Goal: Task Accomplishment & Management: Use online tool/utility

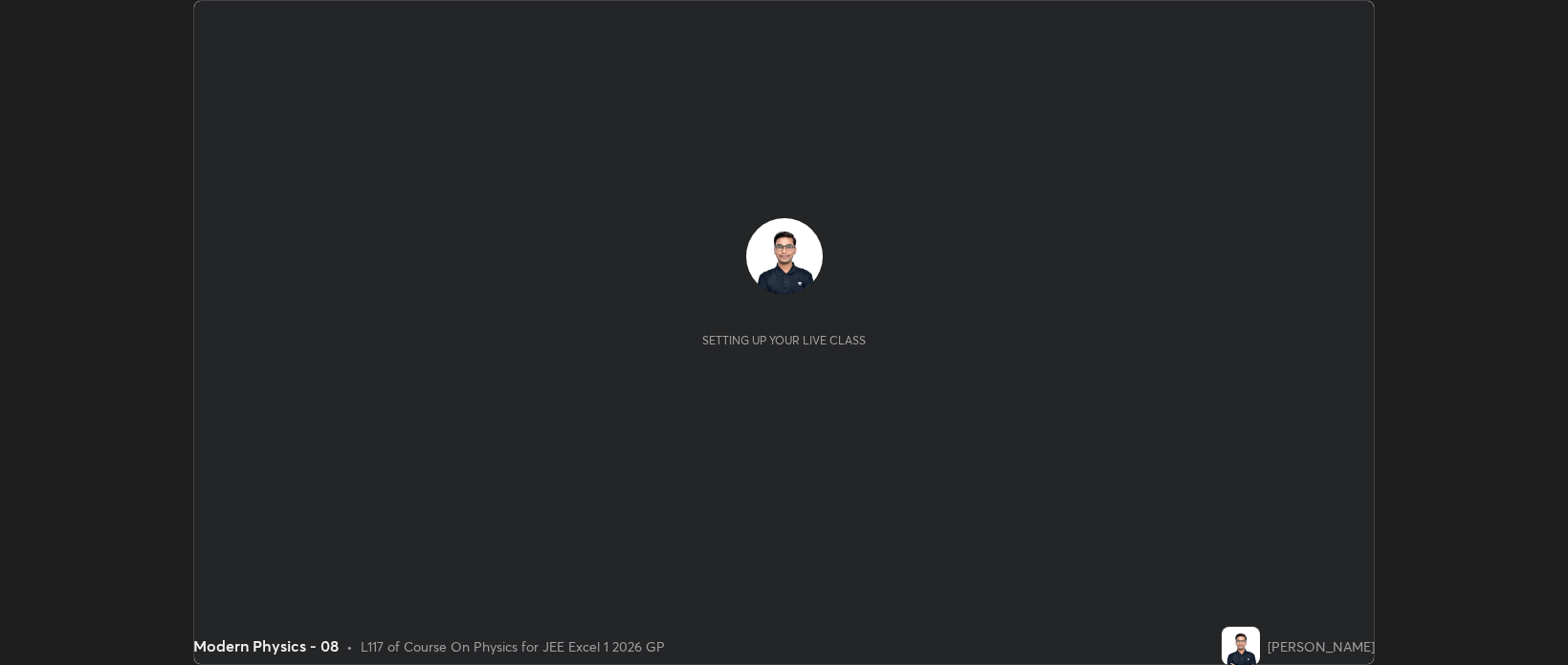
scroll to position [665, 1567]
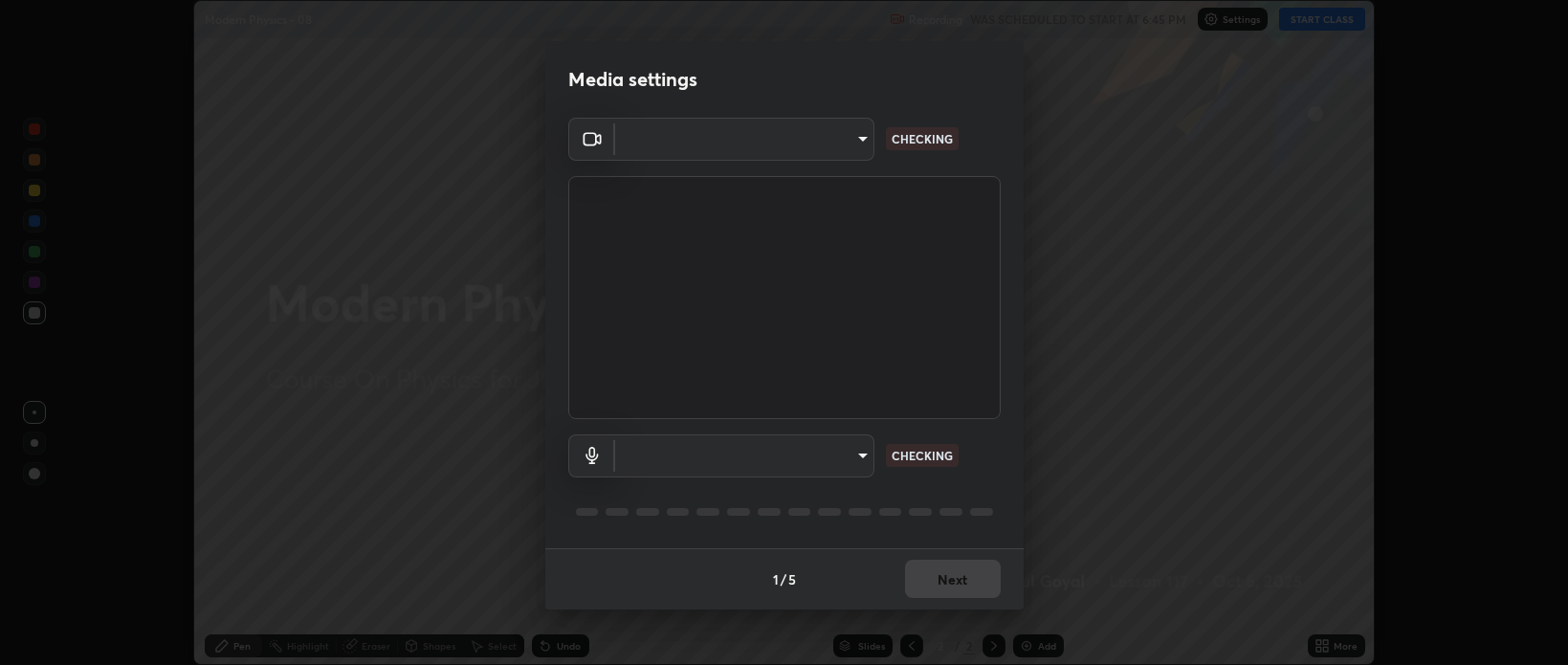
type input "9498d9ed3c7d7289b5abc9e37a3e58ebd6b83339bbe5bc8ca63f5e7040bb475a"
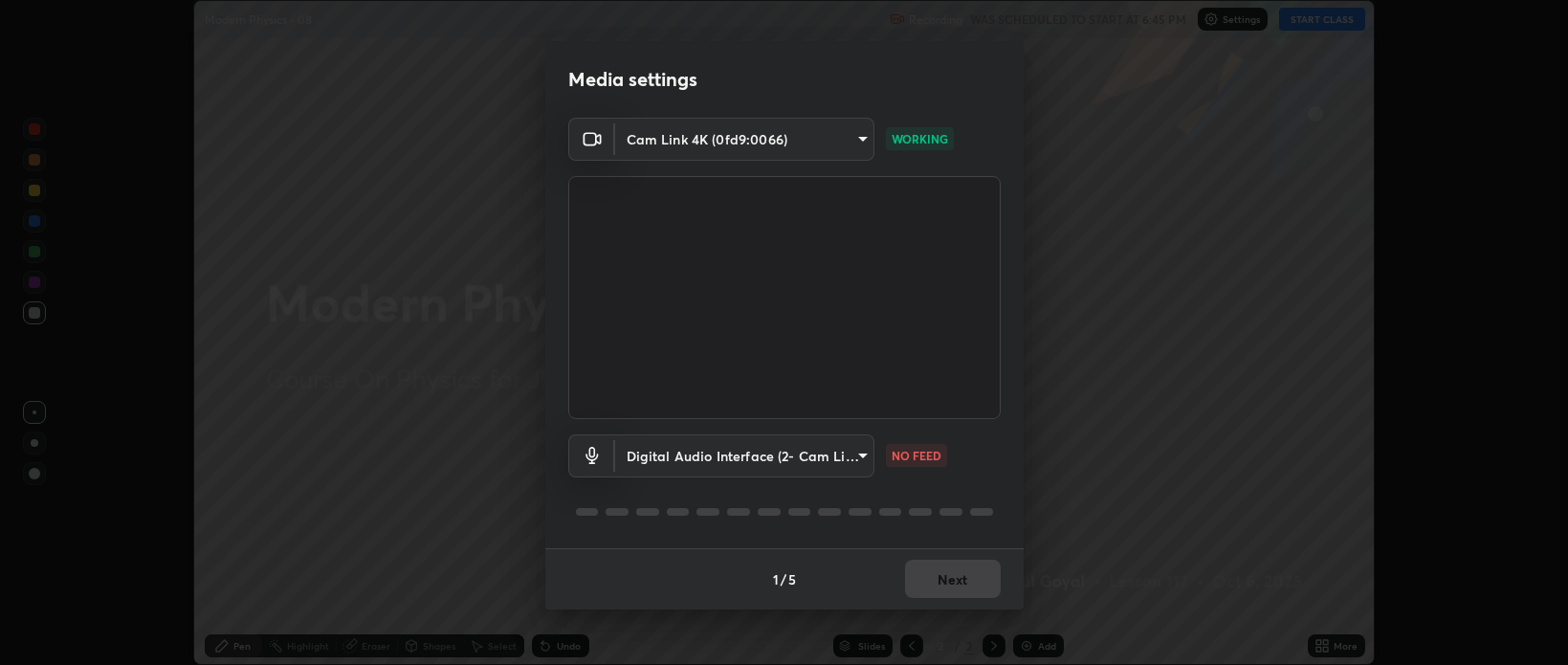
click at [844, 456] on body "Erase all Modern Physics - 08 Recording WAS SCHEDULED TO START AT 6:45 PM Setti…" at bounding box center [784, 332] width 1568 height 665
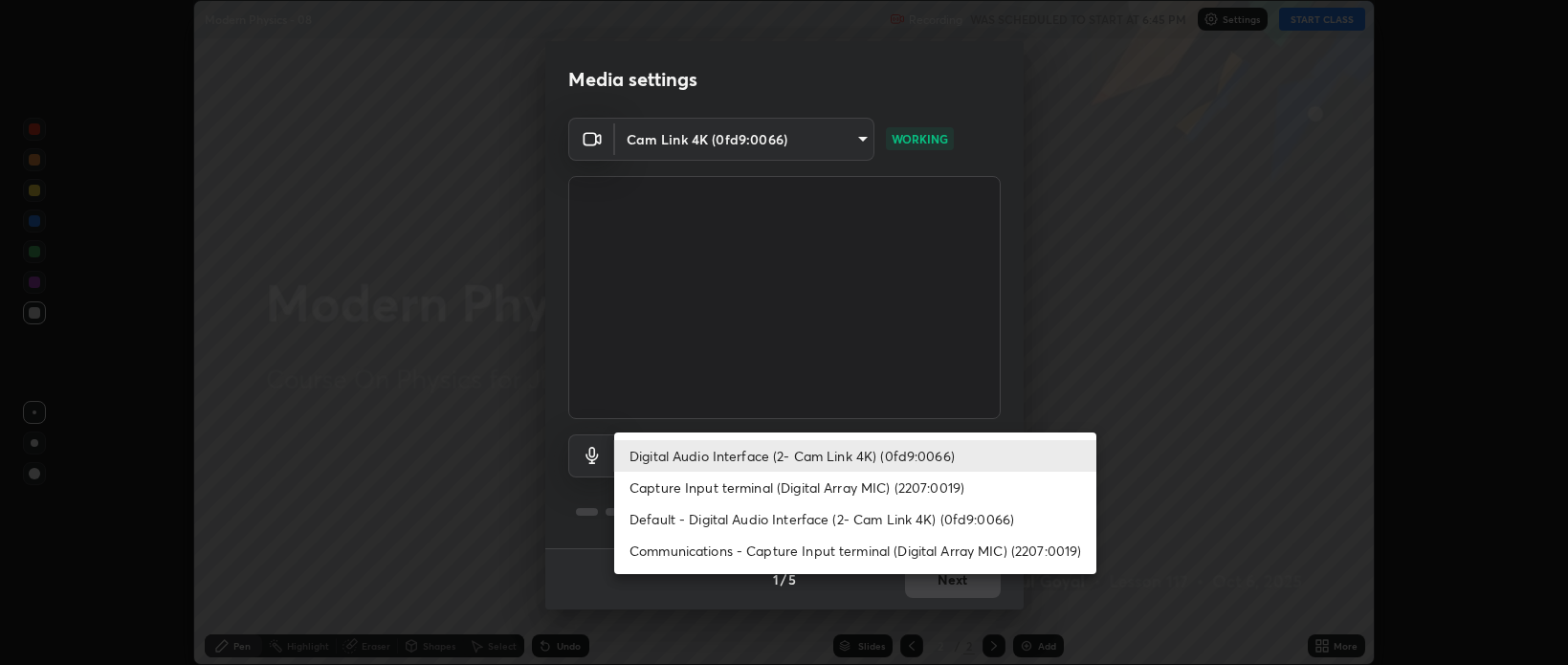
click at [773, 491] on li "Capture Input terminal (Digital Array MIC) (2207:0019)" at bounding box center [855, 488] width 482 height 32
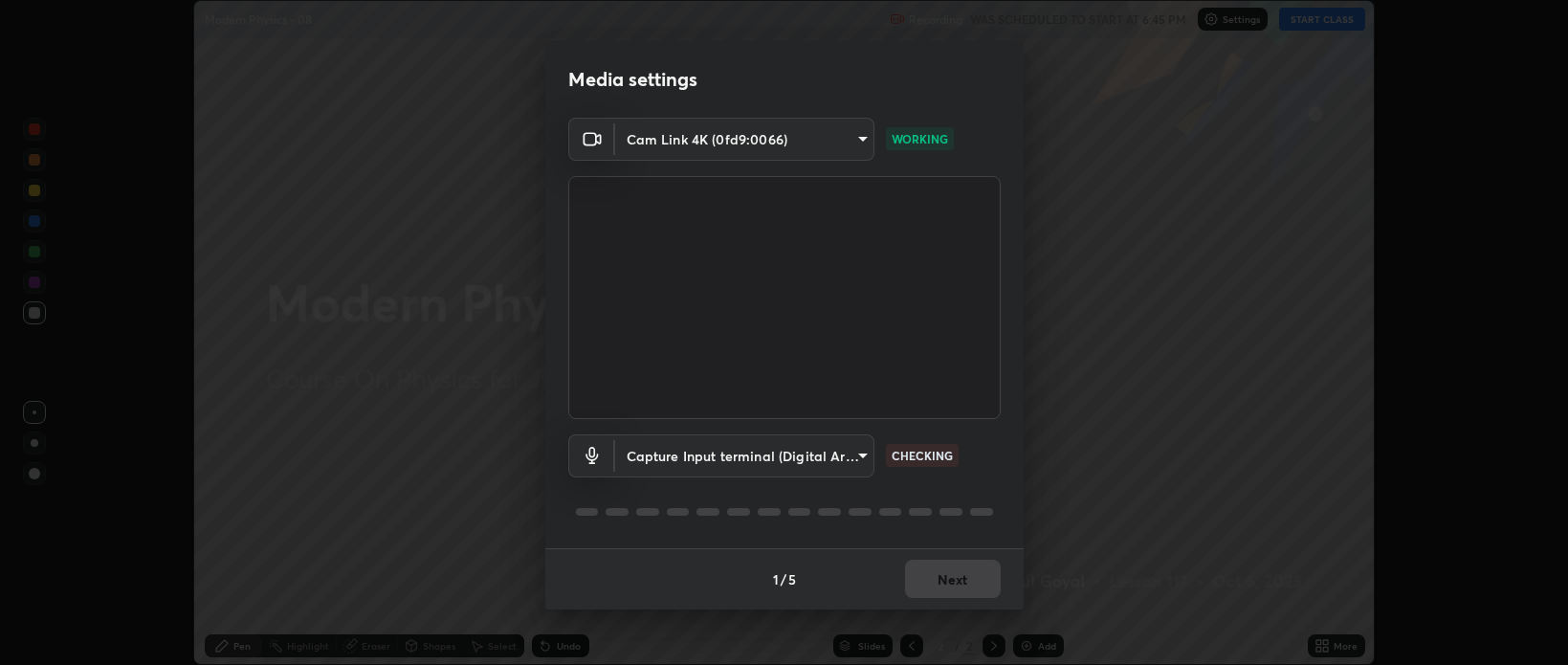
click at [735, 464] on body "Erase all Modern Physics - 08 Recording WAS SCHEDULED TO START AT 6:45 PM Setti…" at bounding box center [784, 332] width 1568 height 665
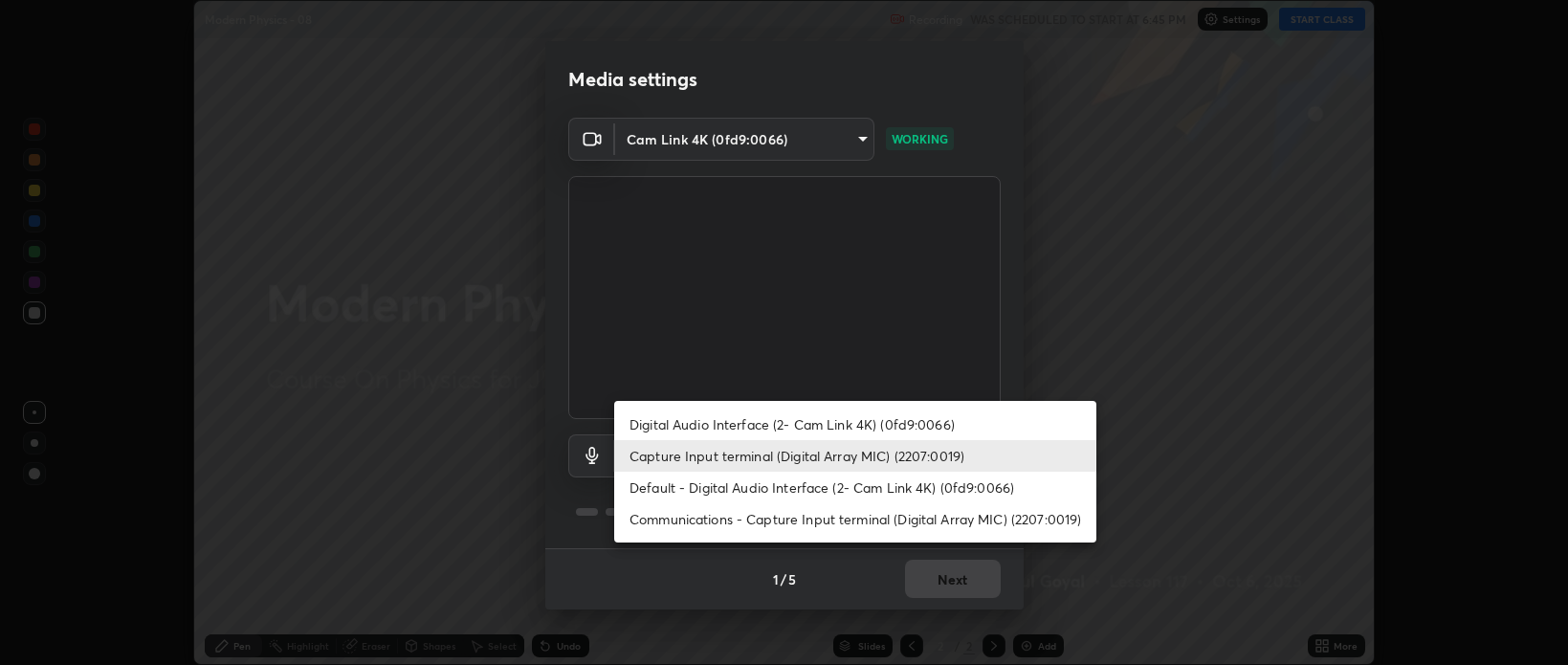
click at [684, 492] on li "Default - Digital Audio Interface (2- Cam Link 4K) (0fd9:0066)" at bounding box center [855, 488] width 482 height 32
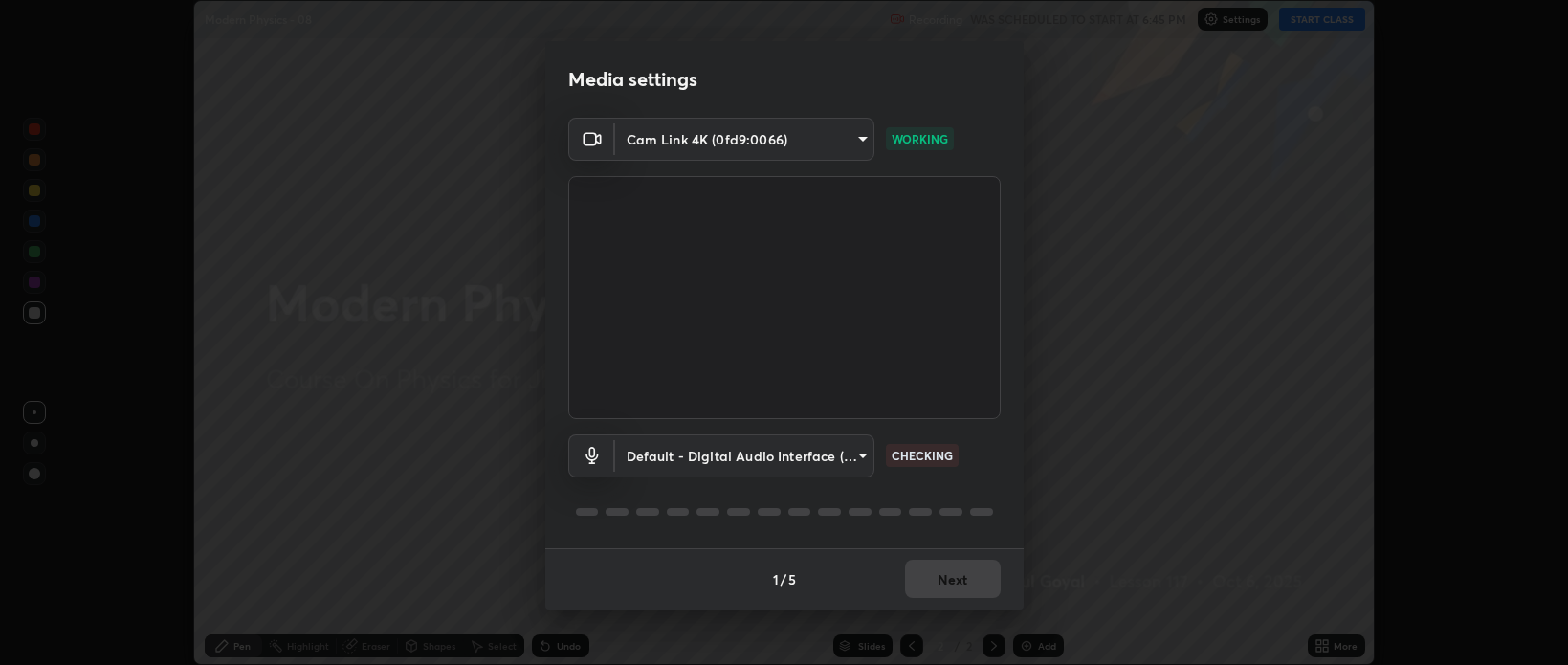
type input "default"
click at [948, 569] on button "Next" at bounding box center [952, 578] width 96 height 39
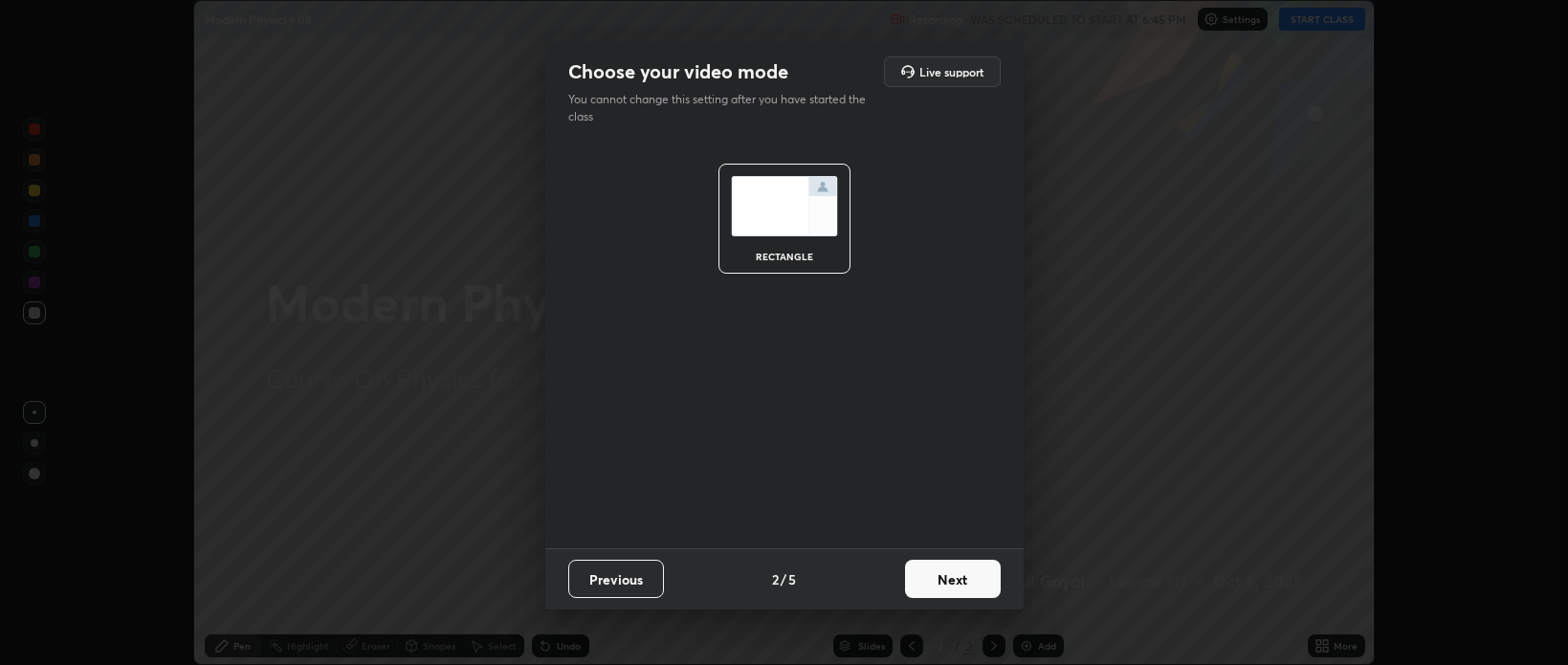
click at [955, 567] on button "Next" at bounding box center [952, 578] width 96 height 39
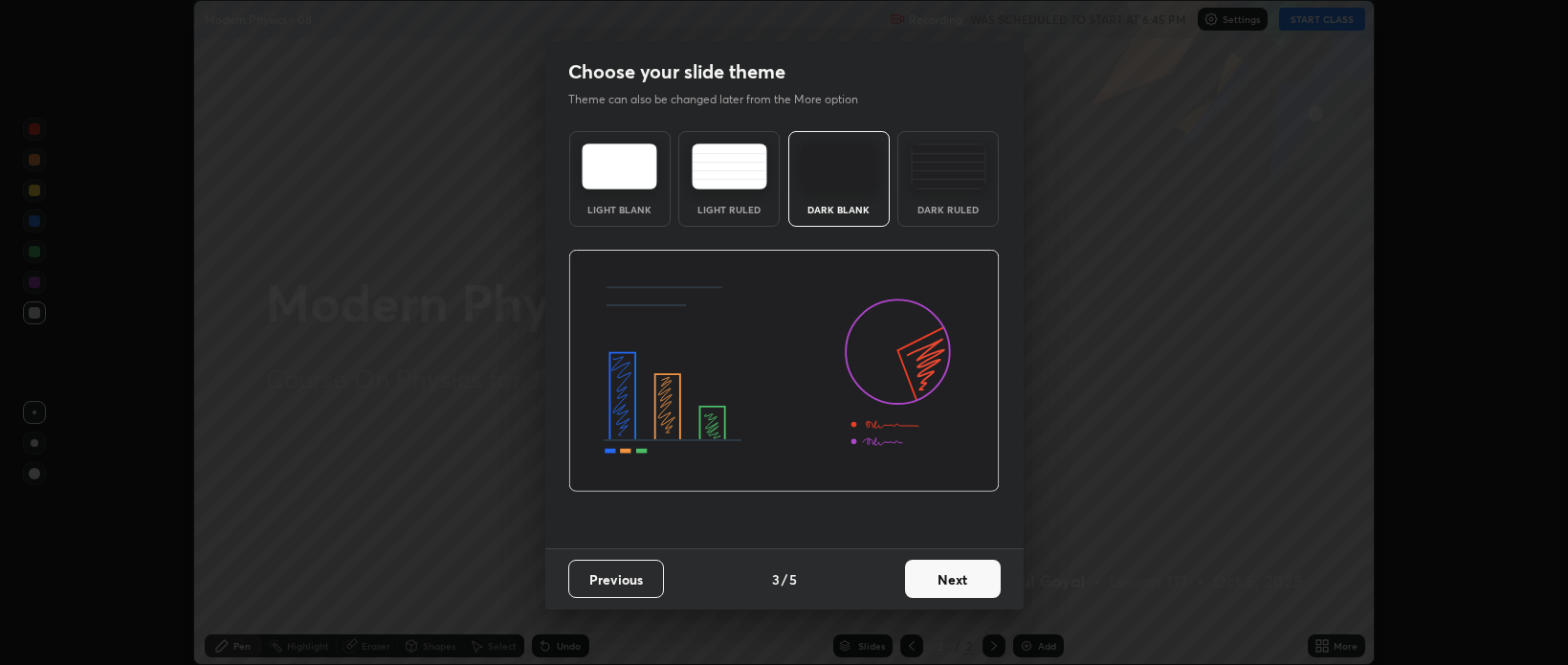
click at [965, 584] on button "Next" at bounding box center [952, 578] width 96 height 39
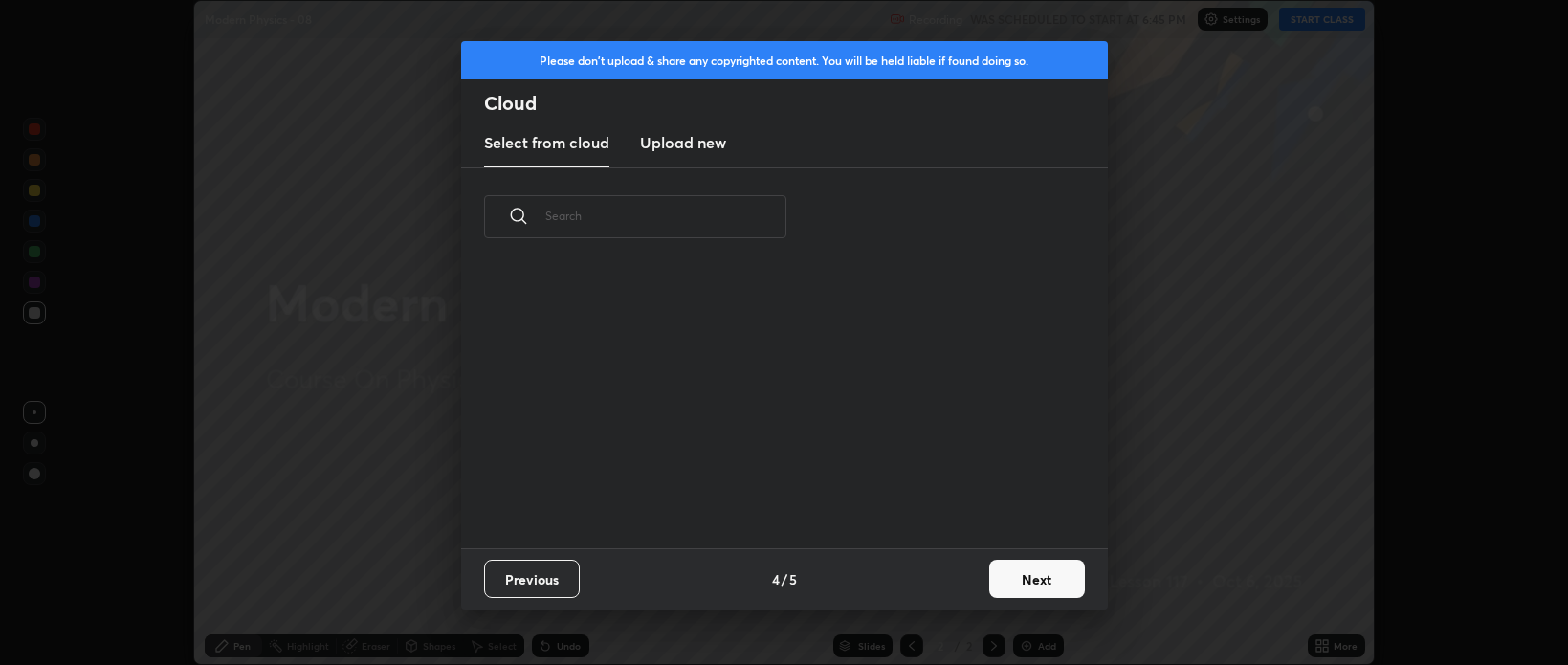
click at [1011, 574] on button "Next" at bounding box center [1036, 578] width 96 height 39
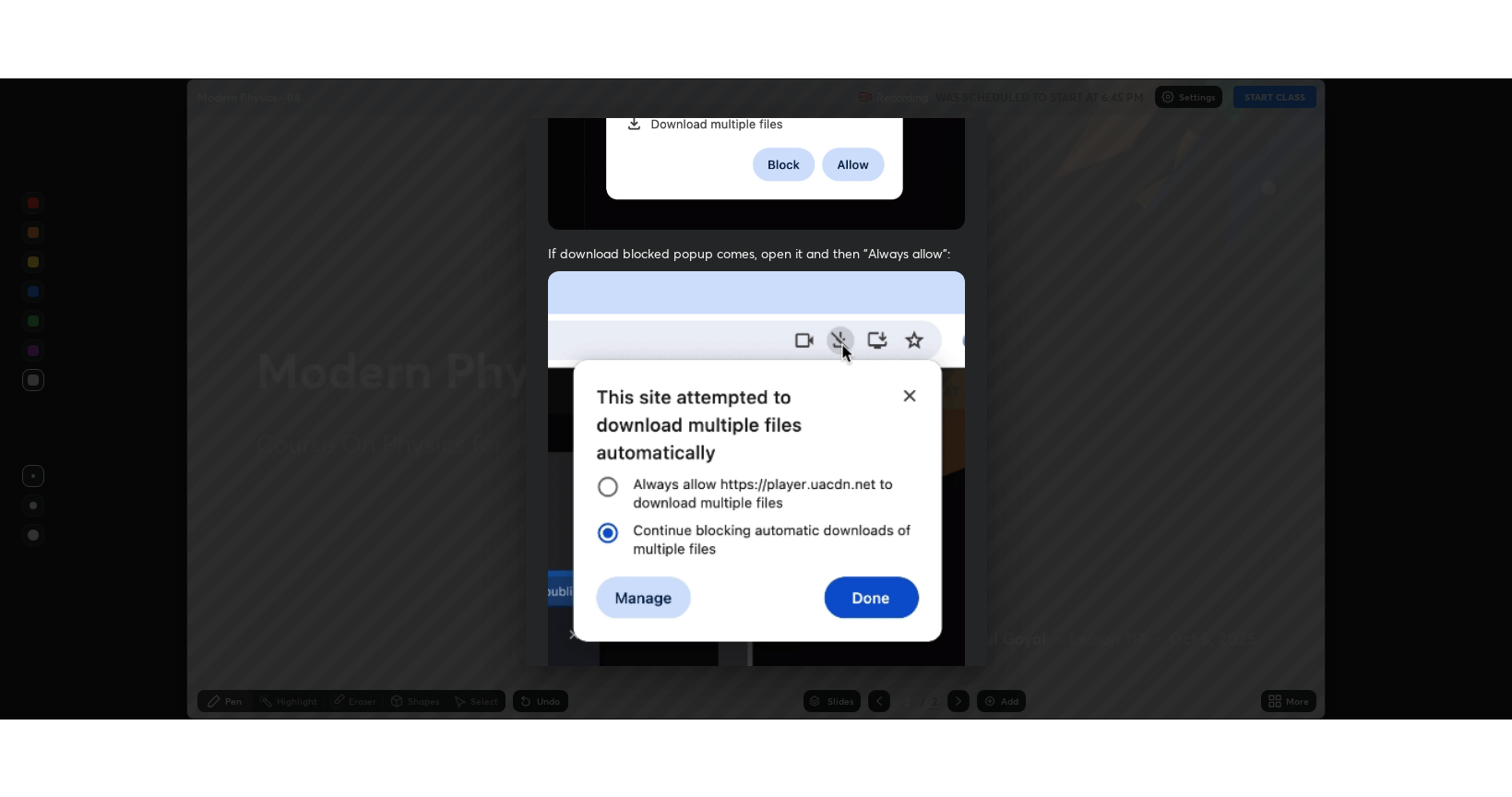
scroll to position [373, 0]
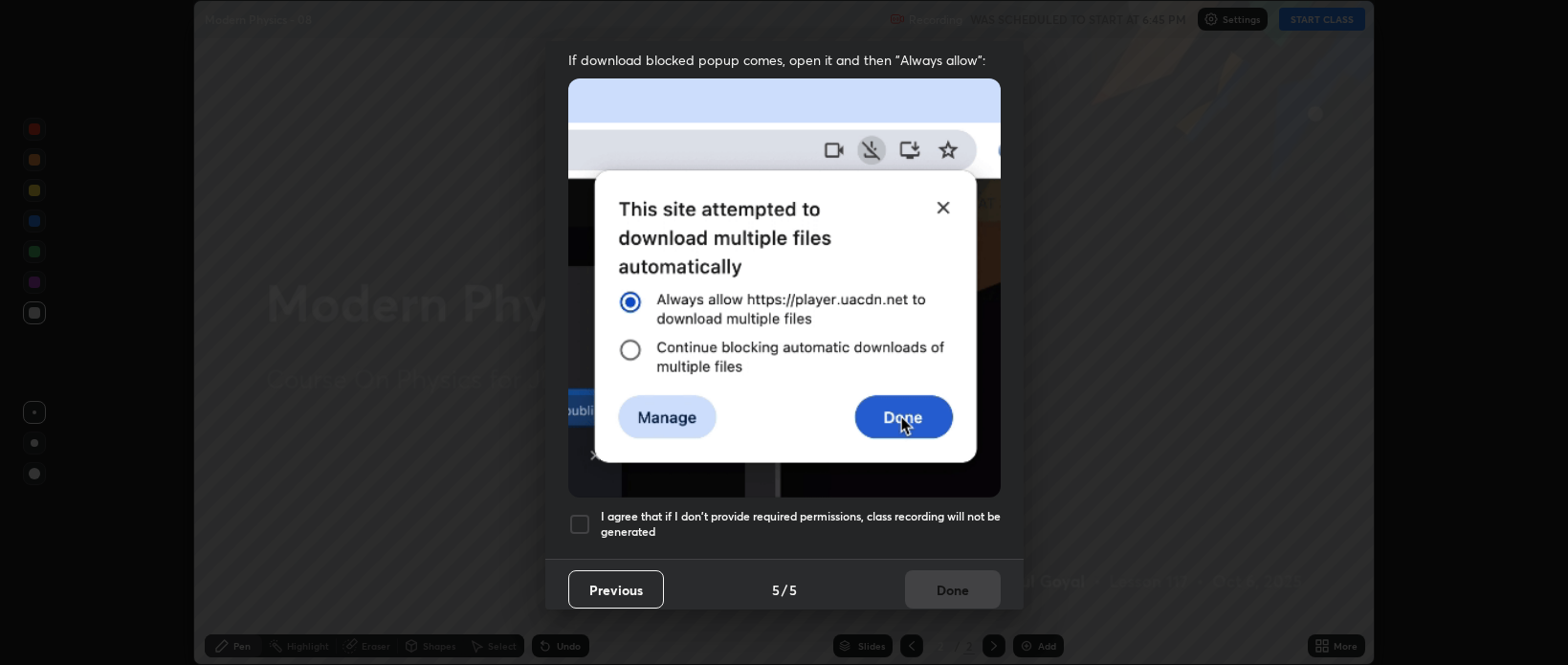
click at [890, 522] on h5 "I agree that if I don't provide required permissions, class recording will not …" at bounding box center [801, 523] width 400 height 30
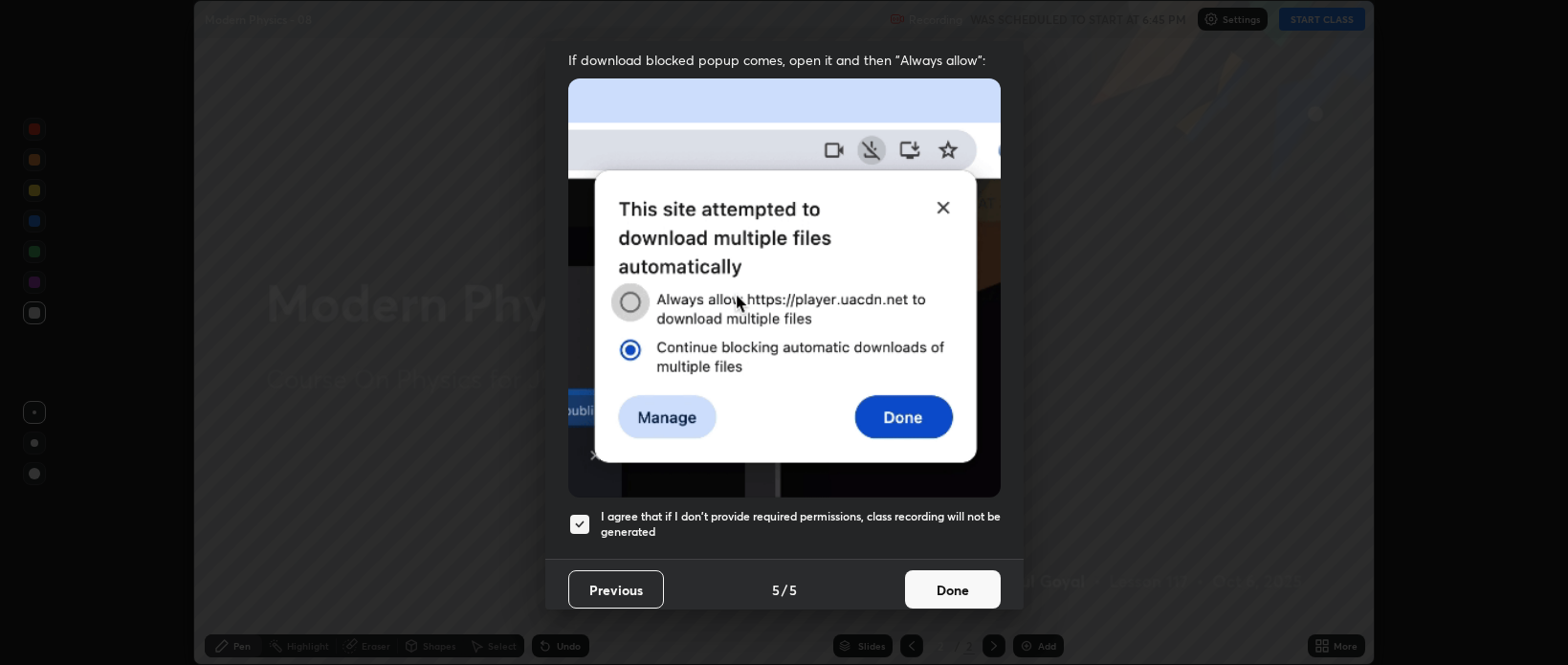
click at [931, 575] on button "Done" at bounding box center [952, 589] width 96 height 39
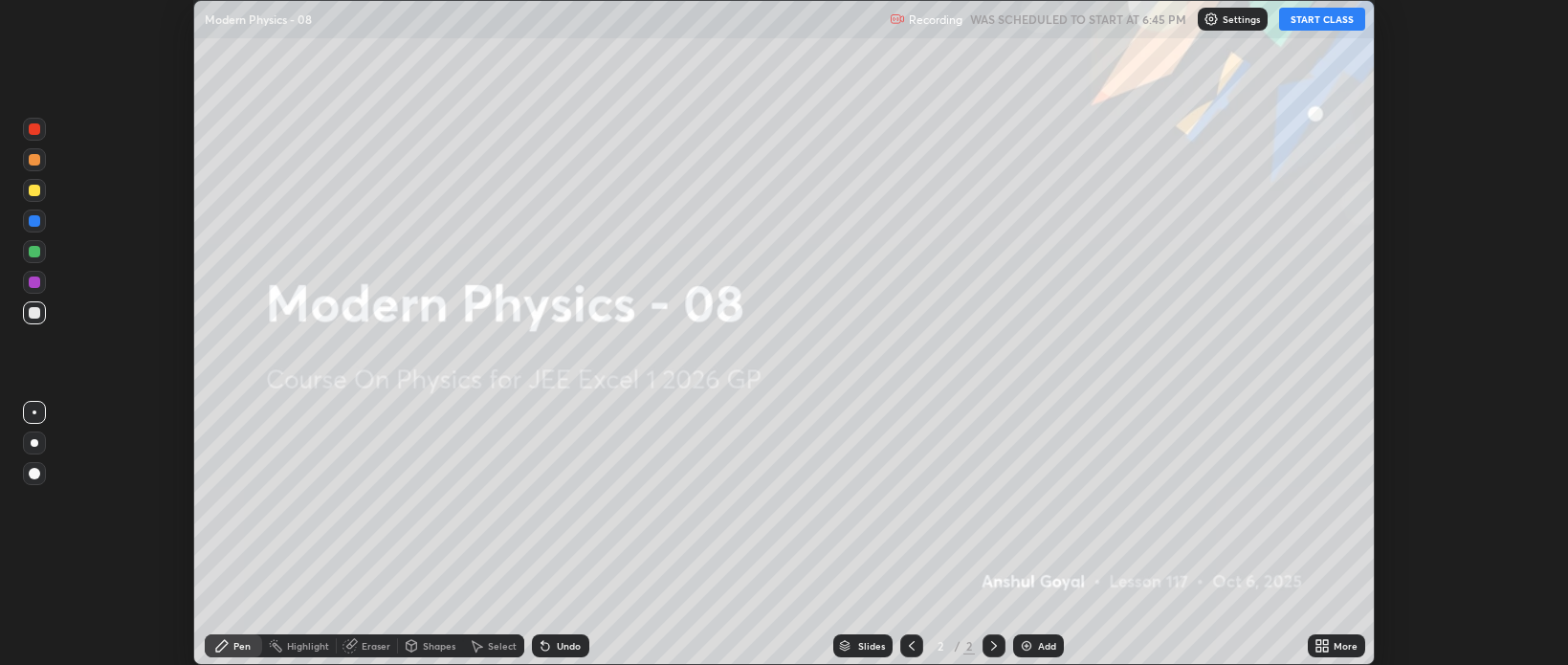
click at [1321, 643] on icon at bounding box center [1319, 642] width 5 height 5
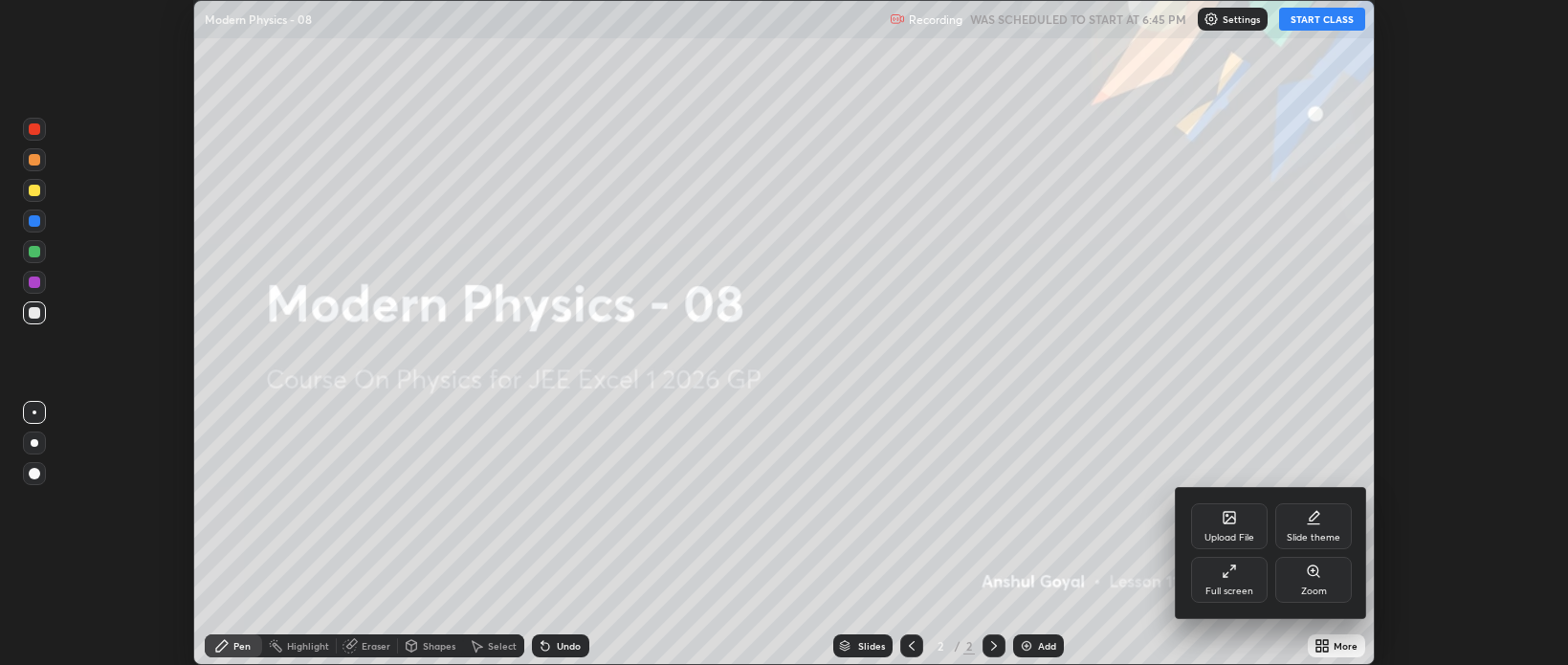
click at [1210, 576] on div "Full screen" at bounding box center [1228, 580] width 76 height 46
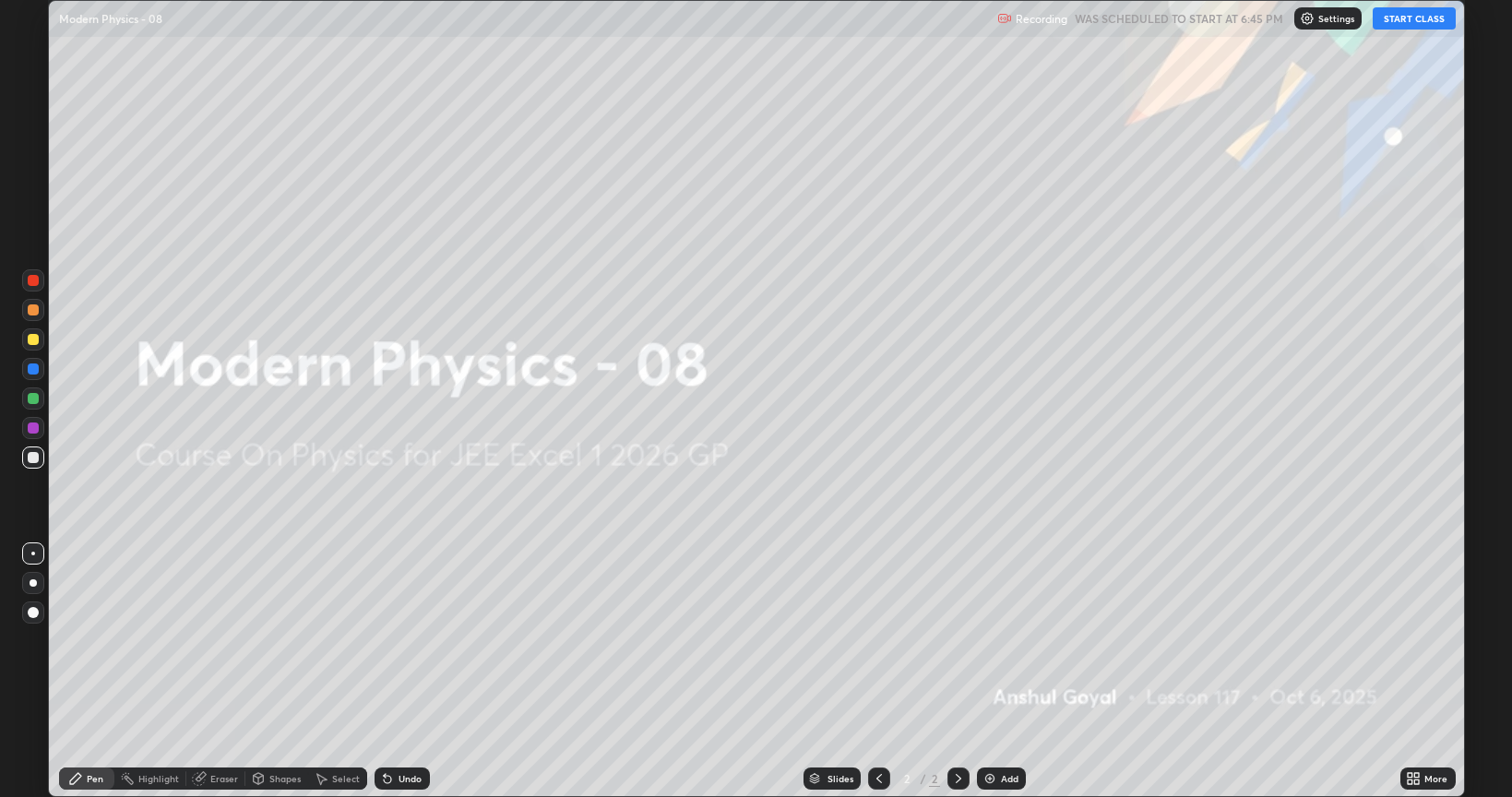
scroll to position [797, 1512]
click at [1396, 17] on button "START CLASS" at bounding box center [1414, 18] width 83 height 22
click at [991, 640] on img at bounding box center [989, 778] width 14 height 14
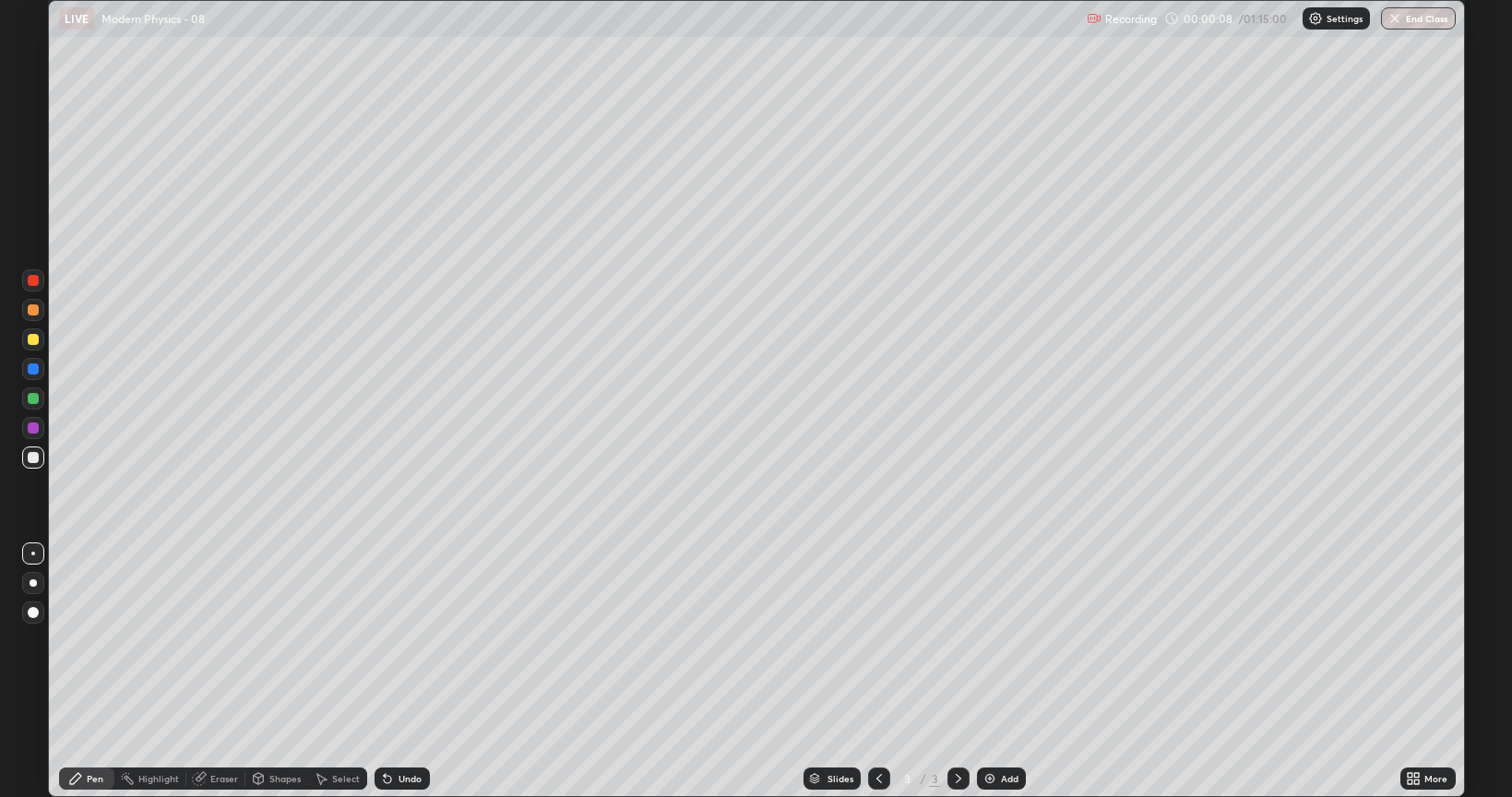
click at [32, 584] on div at bounding box center [33, 583] width 8 height 8
click at [33, 346] on div at bounding box center [32, 339] width 22 height 22
click at [221, 640] on div "Eraser" at bounding box center [223, 779] width 28 height 10
click at [74, 640] on div "Pen" at bounding box center [87, 778] width 55 height 22
click at [405, 640] on div "Undo" at bounding box center [410, 779] width 23 height 10
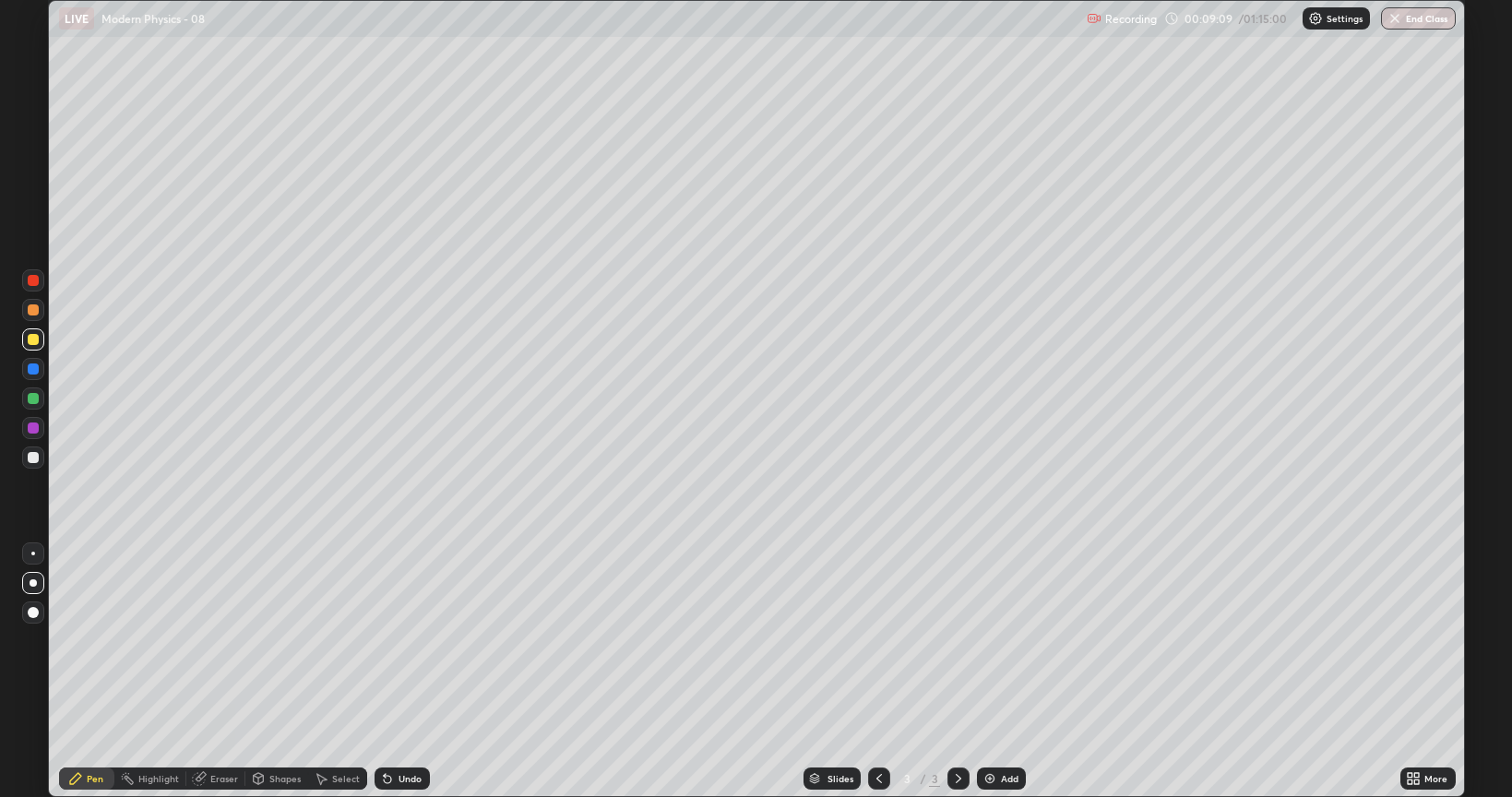
click at [405, 640] on div "Undo" at bounding box center [410, 779] width 23 height 10
click at [991, 640] on div "Add" at bounding box center [1001, 778] width 49 height 22
click at [36, 455] on div at bounding box center [33, 458] width 11 height 11
click at [220, 640] on div "Eraser" at bounding box center [216, 778] width 59 height 22
click at [78, 640] on icon at bounding box center [75, 778] width 14 height 14
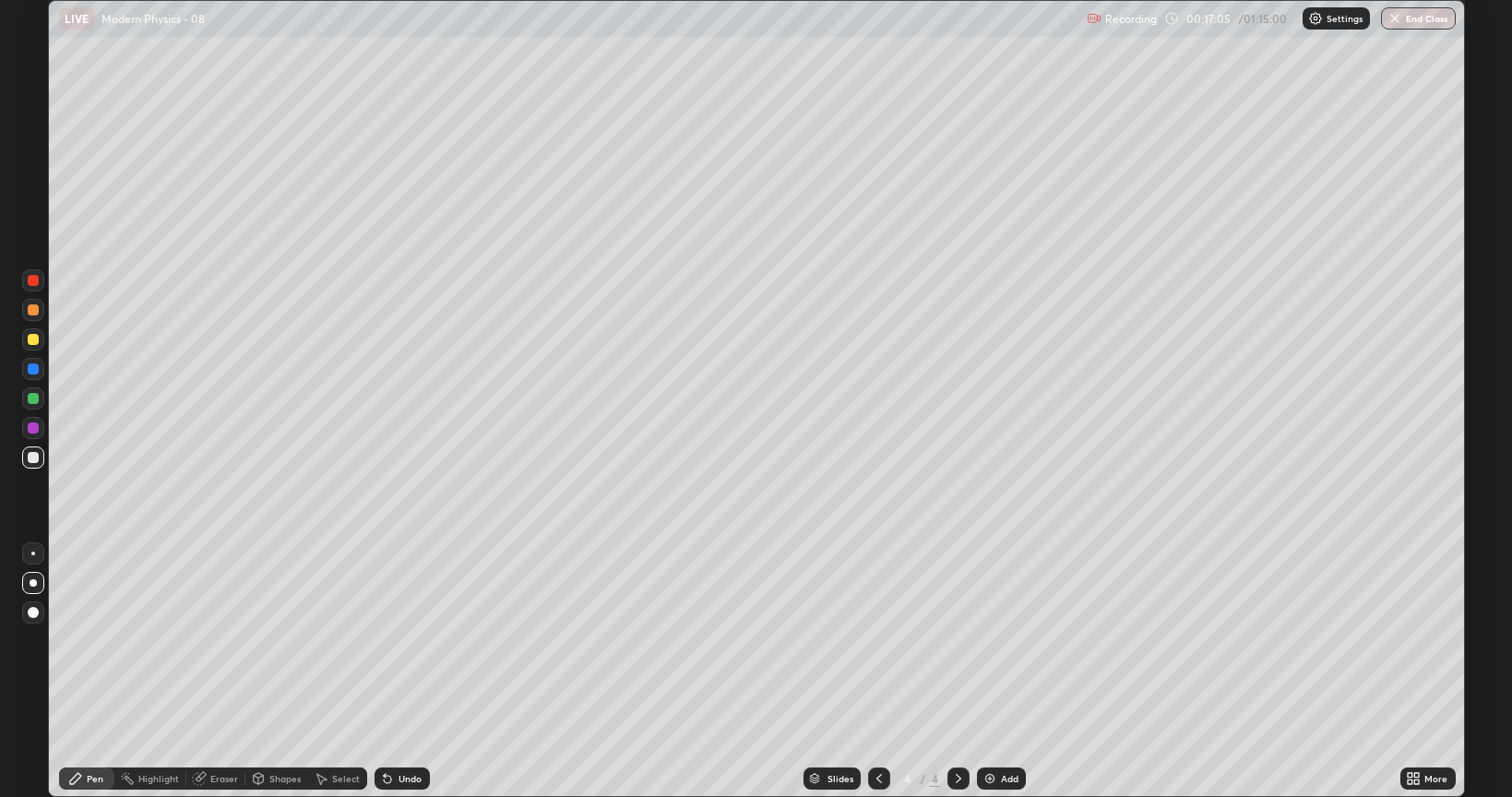
click at [988, 640] on img at bounding box center [989, 778] width 14 height 14
click at [282, 640] on div "Shapes" at bounding box center [284, 779] width 32 height 10
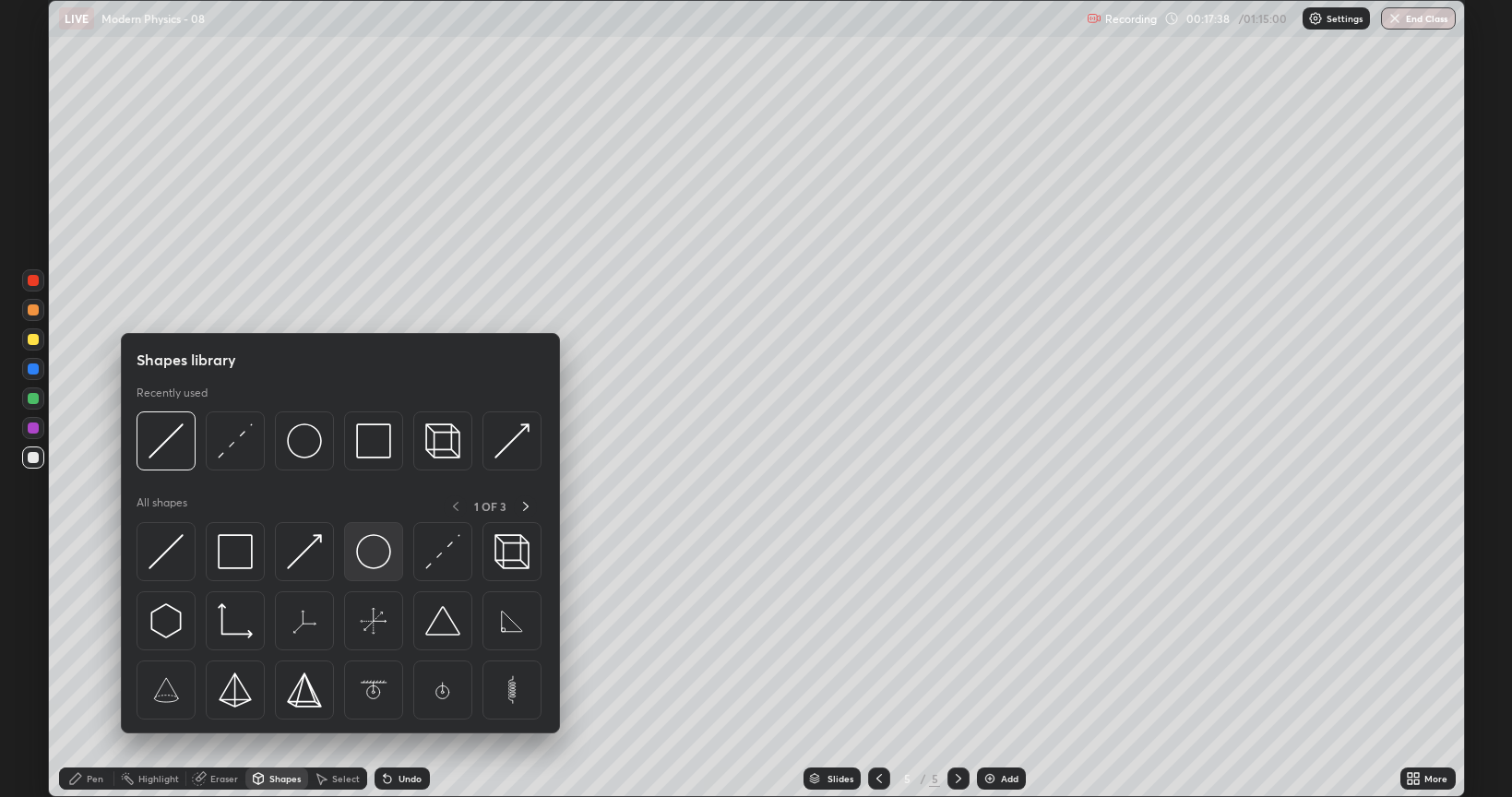
click at [372, 542] on img at bounding box center [373, 552] width 35 height 35
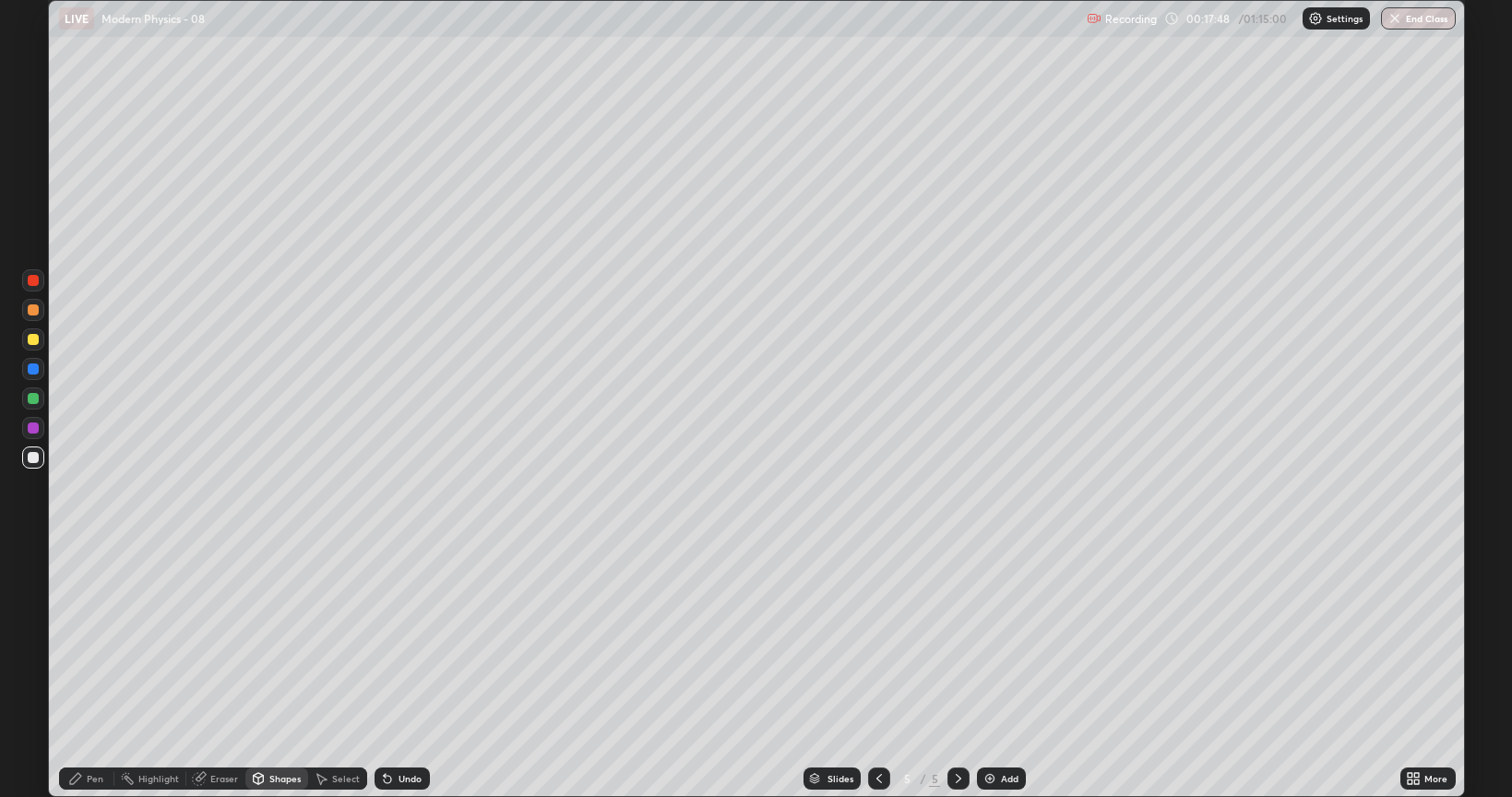
click at [32, 341] on div at bounding box center [33, 340] width 11 height 11
click at [392, 640] on icon at bounding box center [387, 778] width 14 height 14
click at [60, 640] on div "Pen" at bounding box center [87, 778] width 55 height 22
click at [29, 318] on div at bounding box center [32, 309] width 22 height 22
click at [37, 459] on div at bounding box center [33, 458] width 11 height 11
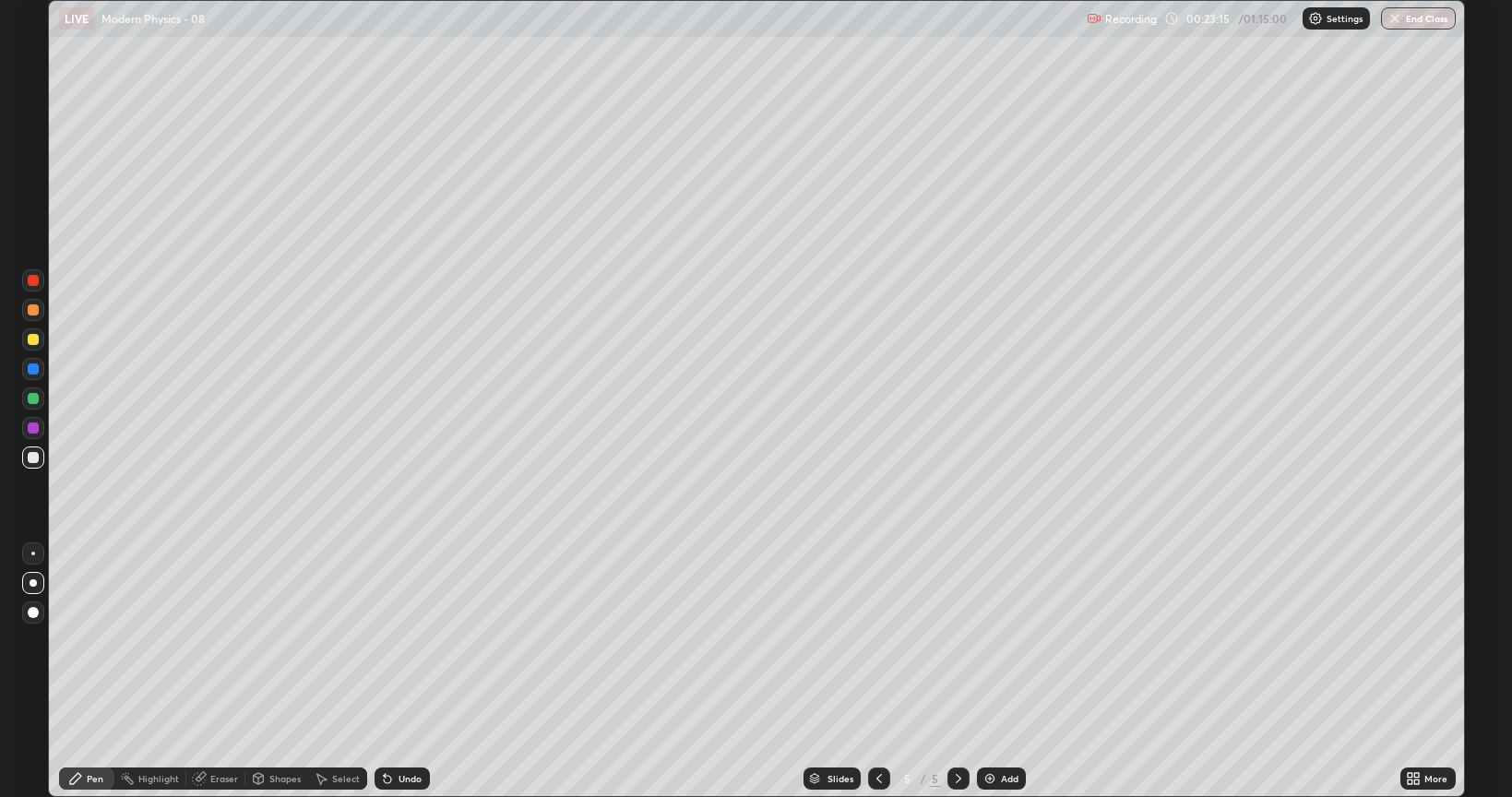
click at [19, 329] on div at bounding box center [32, 339] width 30 height 30
click at [877, 640] on icon at bounding box center [878, 778] width 14 height 14
click at [956, 640] on icon at bounding box center [958, 778] width 14 height 14
click at [955, 640] on icon at bounding box center [958, 778] width 14 height 14
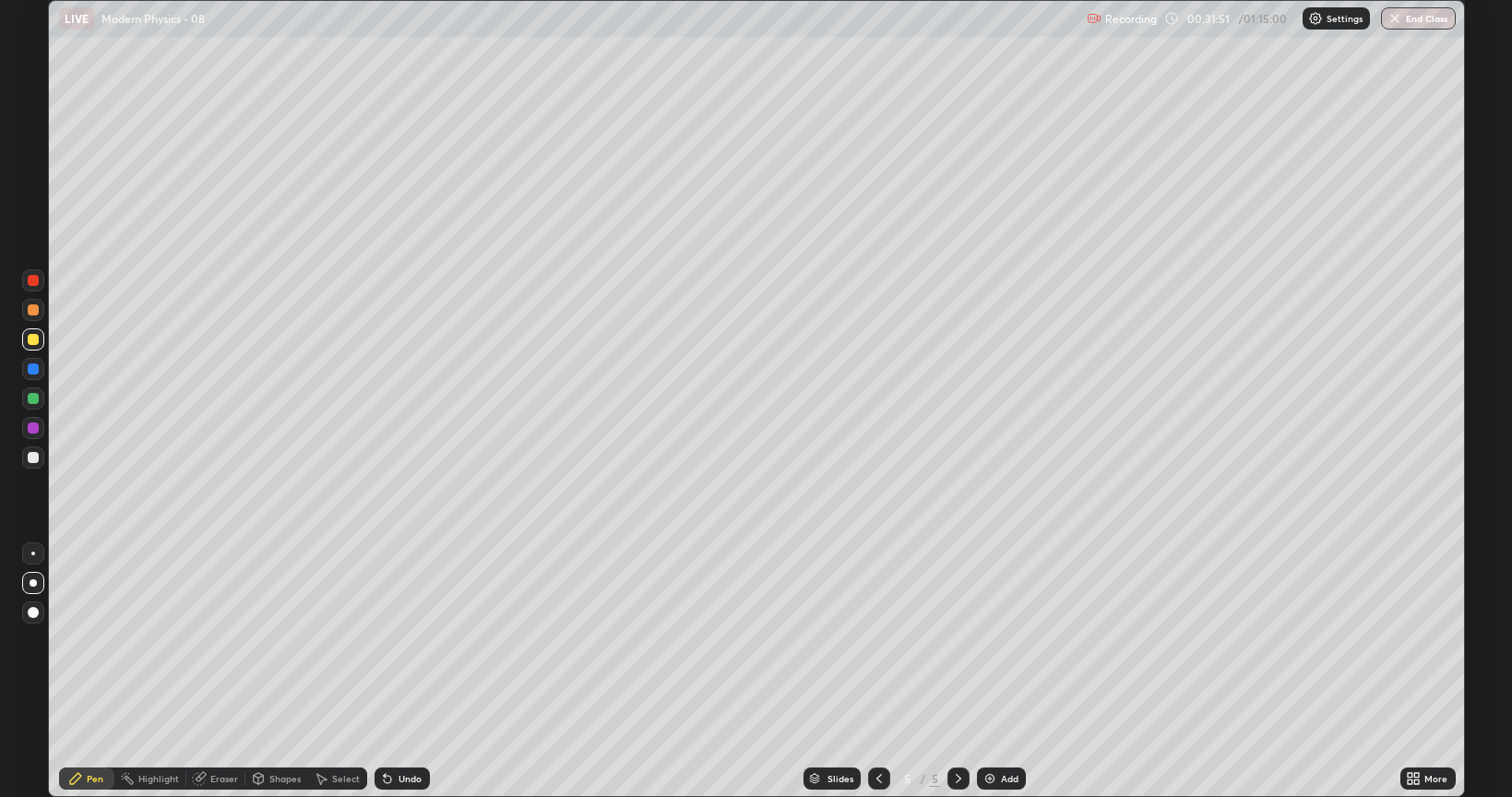
click at [870, 640] on div at bounding box center [879, 778] width 22 height 22
click at [956, 640] on icon at bounding box center [958, 778] width 14 height 14
click at [1004, 640] on div "Add" at bounding box center [1001, 778] width 49 height 22
click at [35, 460] on div at bounding box center [33, 458] width 11 height 11
click at [33, 372] on div at bounding box center [33, 369] width 11 height 11
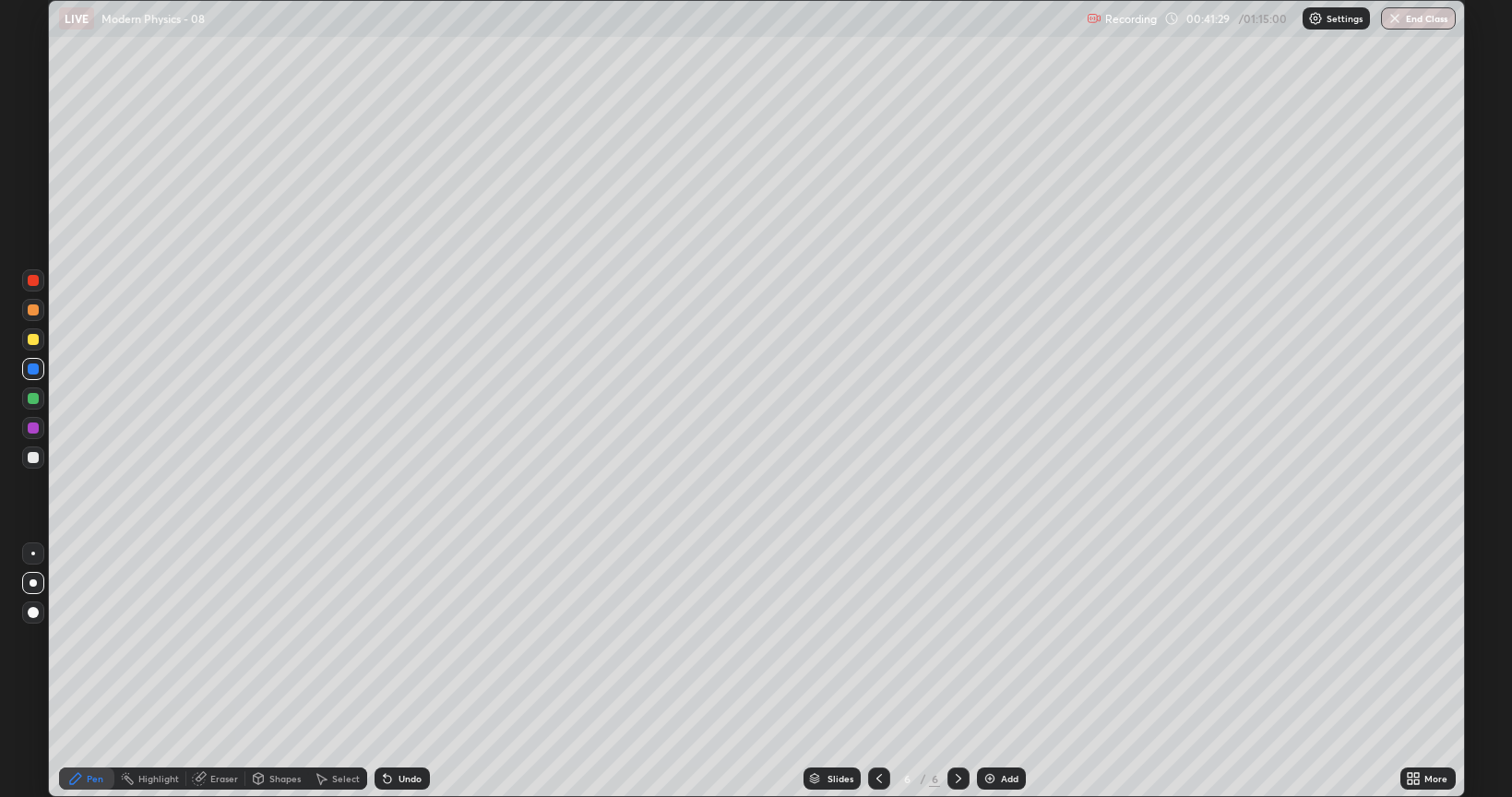
click at [874, 640] on div at bounding box center [879, 778] width 22 height 37
click at [880, 640] on icon at bounding box center [878, 778] width 14 height 14
click at [948, 640] on div at bounding box center [958, 778] width 22 height 22
click at [954, 640] on icon at bounding box center [958, 778] width 14 height 14
click at [983, 640] on img at bounding box center [989, 778] width 14 height 14
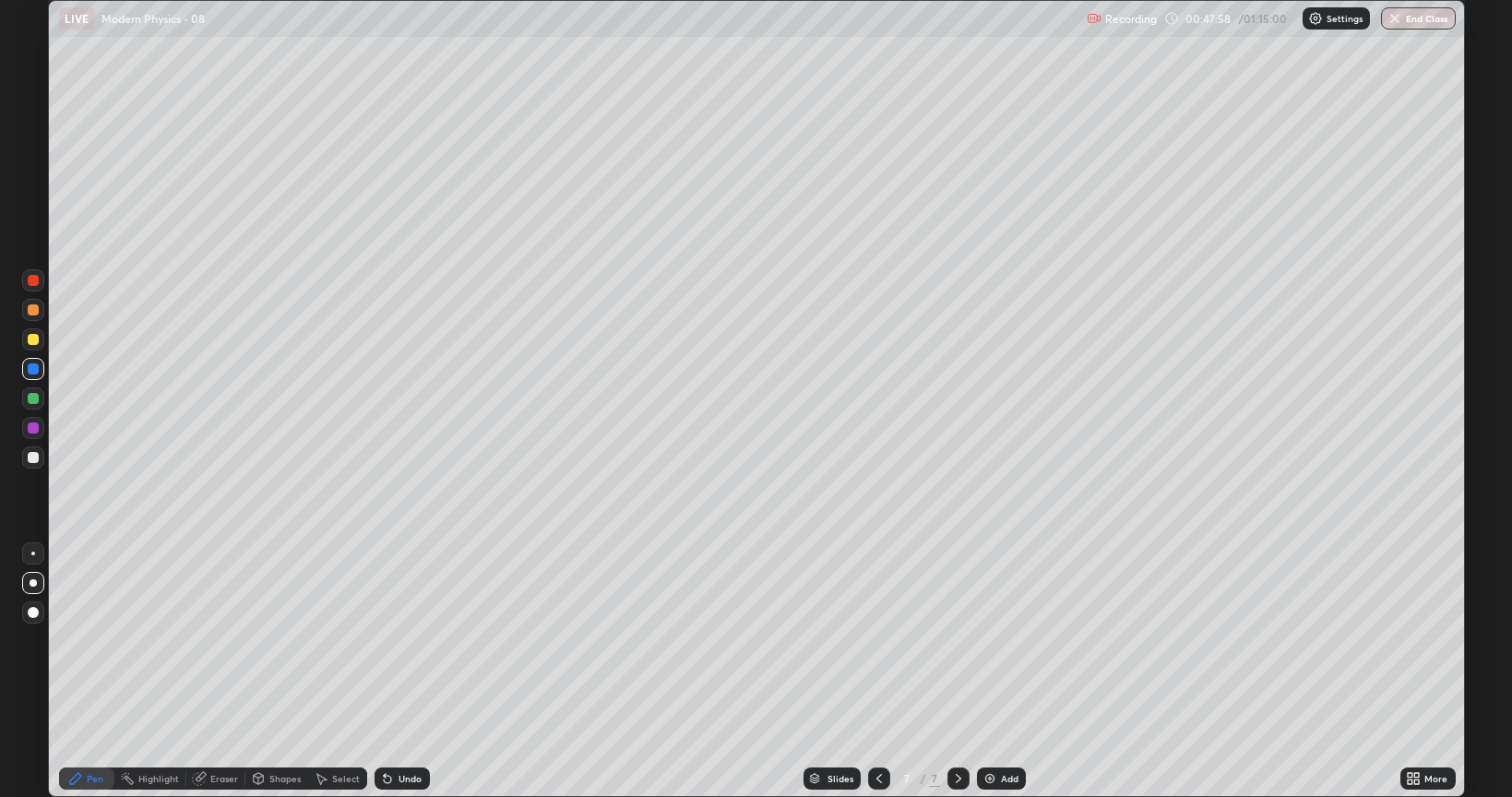
click at [399, 640] on div "Undo" at bounding box center [410, 779] width 23 height 10
click at [38, 457] on div at bounding box center [33, 458] width 11 height 11
click at [985, 640] on img at bounding box center [989, 778] width 14 height 14
click at [1416, 14] on button "End Class" at bounding box center [1418, 18] width 74 height 22
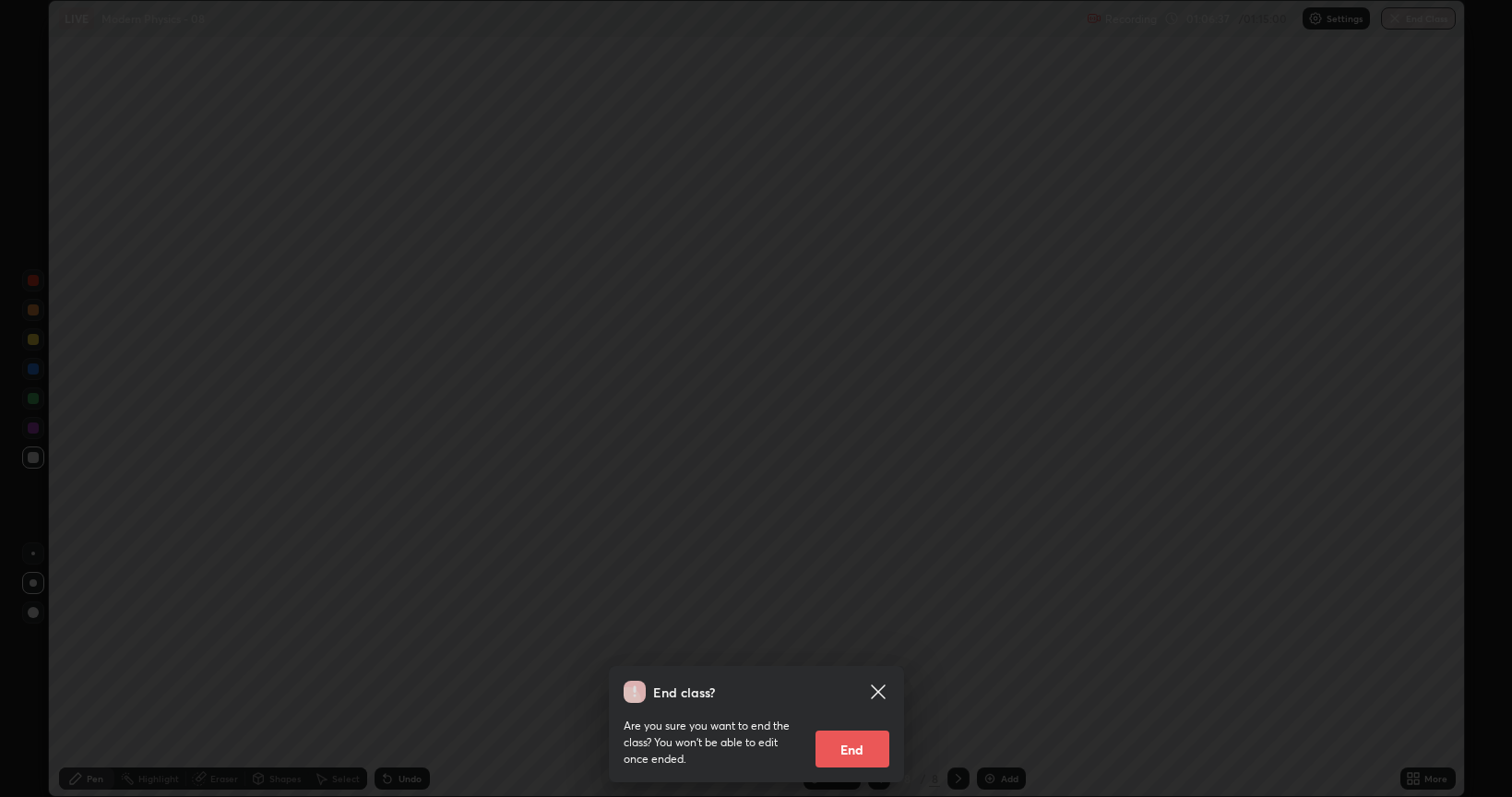
click at [868, 640] on button "End" at bounding box center [851, 749] width 74 height 37
